Goal: Information Seeking & Learning: Check status

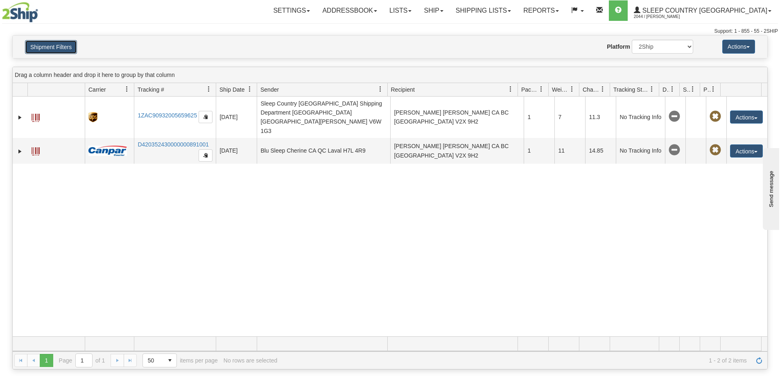
click at [41, 49] on button "Shipment Filters" at bounding box center [51, 47] width 52 height 14
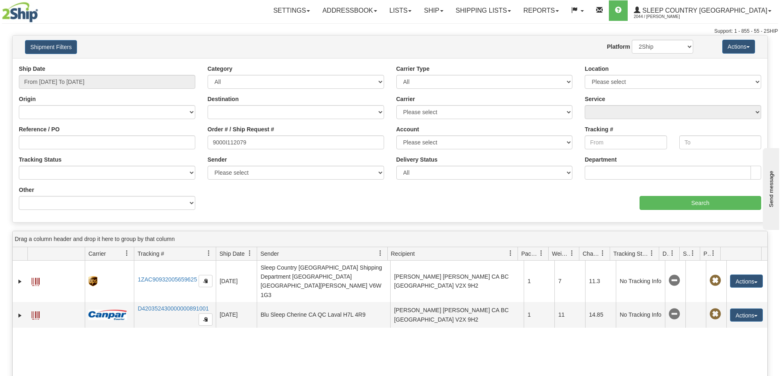
click at [261, 150] on div "Order # / Ship Request # 9000I112079" at bounding box center [296, 140] width 189 height 30
click at [261, 140] on input "9000I112079" at bounding box center [296, 143] width 177 height 14
paste input "045521"
type input "9000I045521"
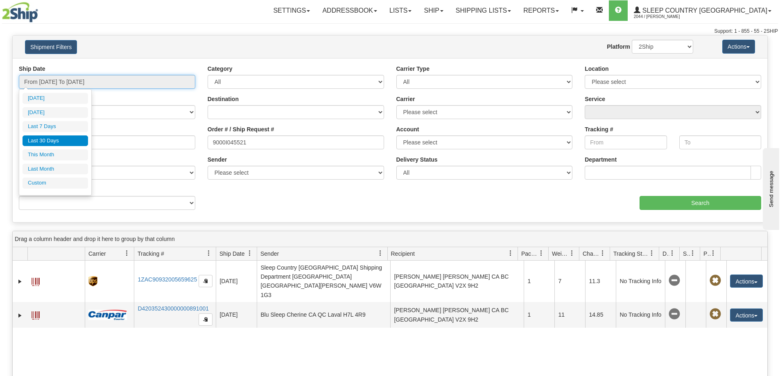
click at [130, 76] on input "From [DATE] To [DATE]" at bounding box center [107, 82] width 177 height 14
click at [66, 141] on li "Last 30 Days" at bounding box center [56, 141] width 66 height 11
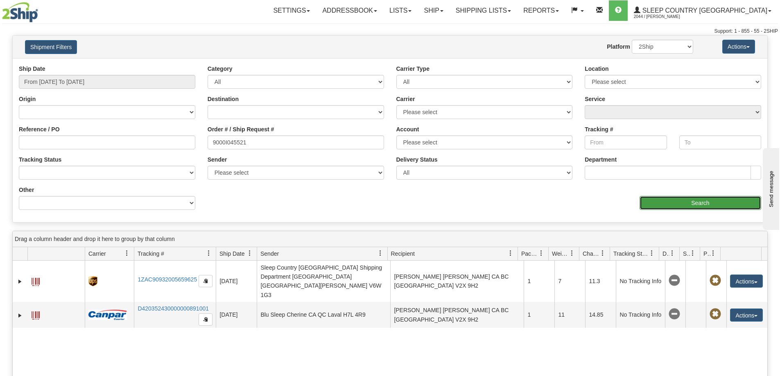
click at [697, 201] on input "Search" at bounding box center [701, 203] width 122 height 14
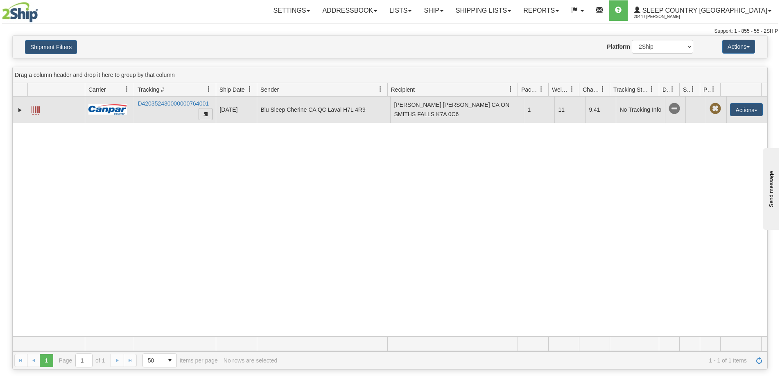
click at [205, 112] on span "button" at bounding box center [205, 113] width 5 height 5
